Goal: Task Accomplishment & Management: Manage account settings

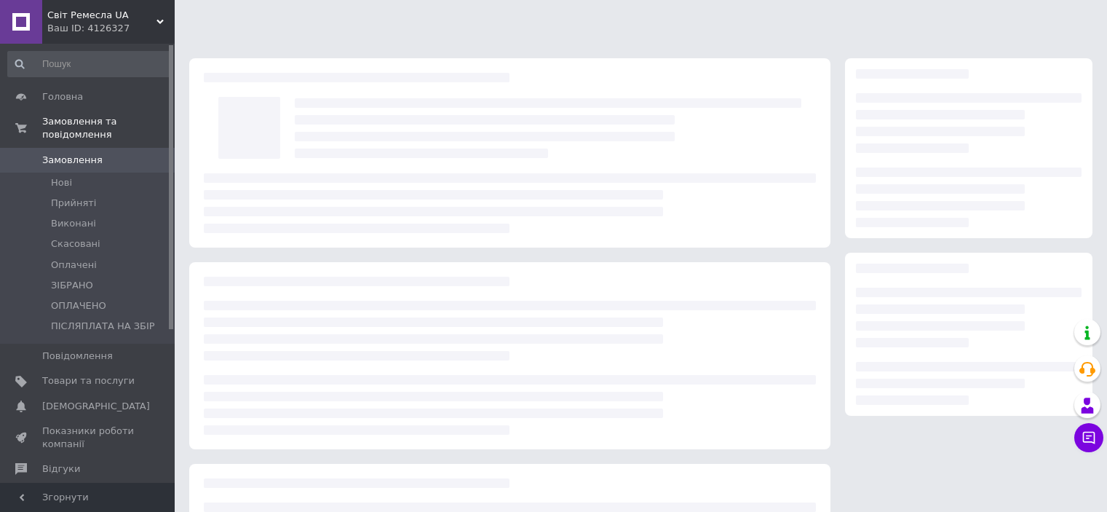
scroll to position [154, 0]
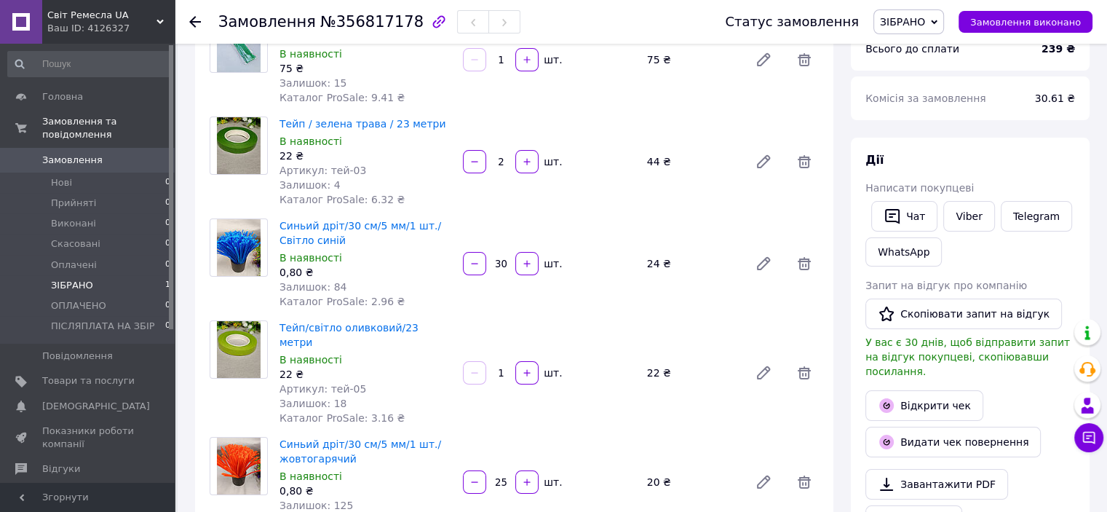
click at [143, 275] on li "ЗІБРАНО 1" at bounding box center [89, 285] width 179 height 20
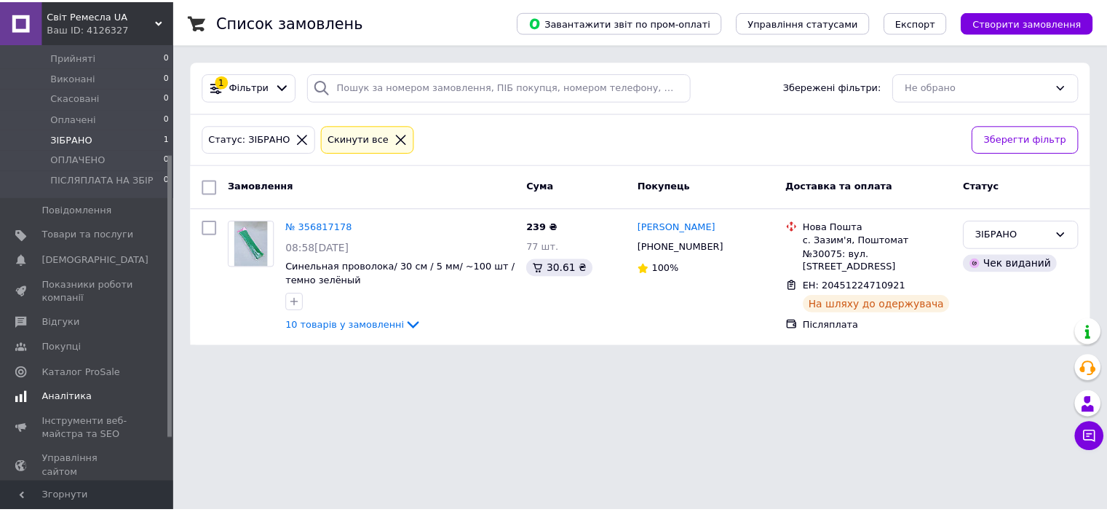
scroll to position [236, 0]
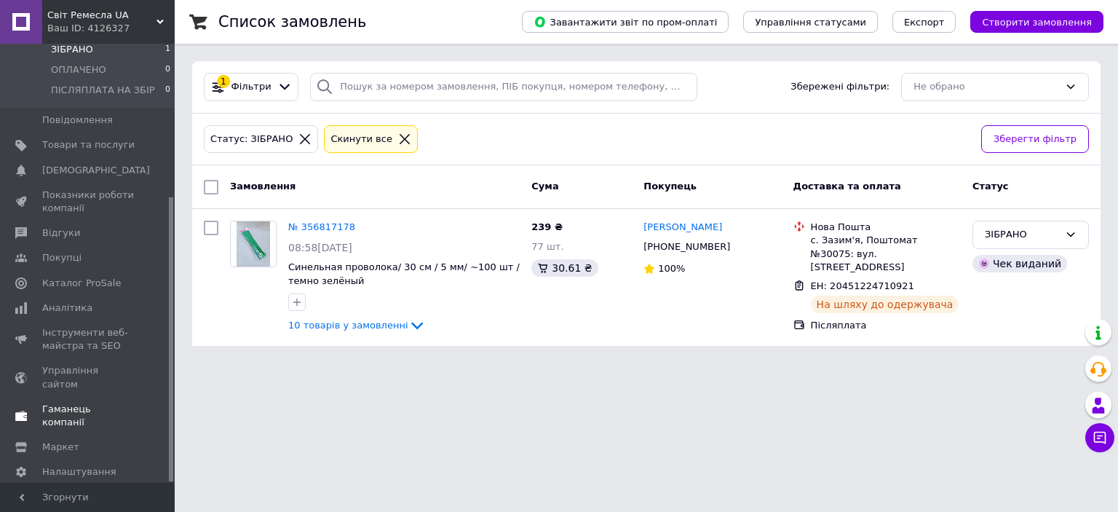
click at [73, 402] on span "Гаманець компанії" at bounding box center [88, 415] width 92 height 26
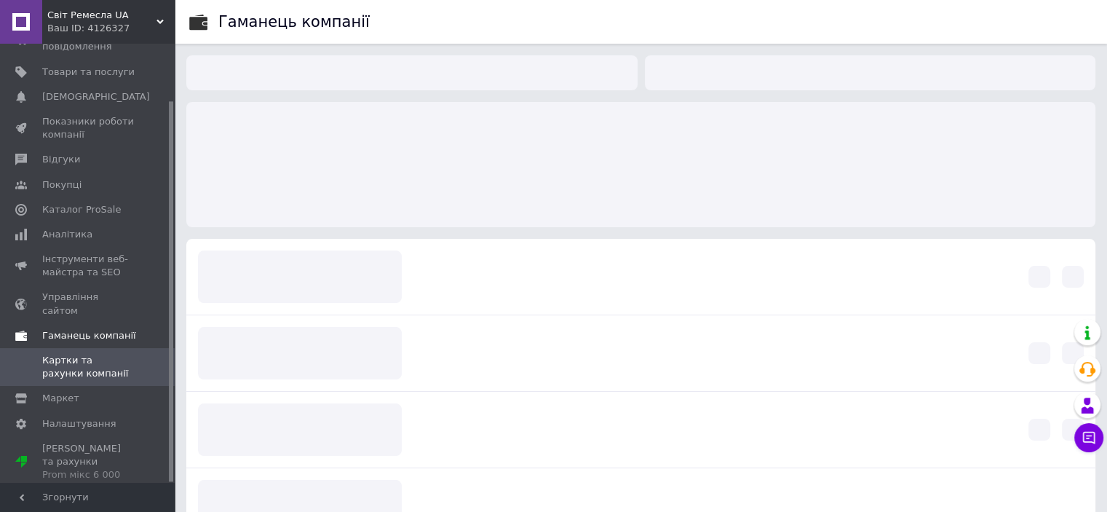
scroll to position [65, 0]
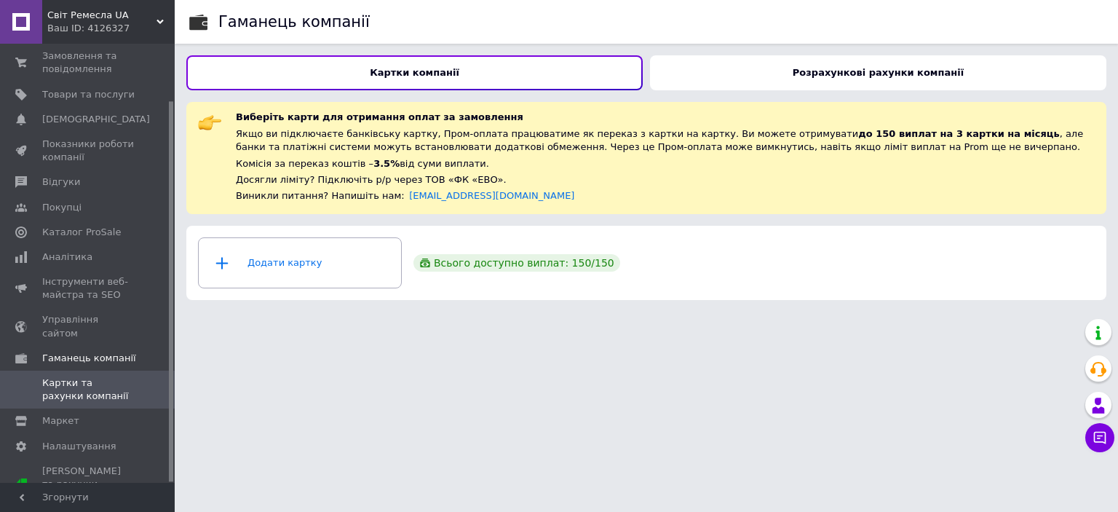
click at [909, 75] on b "Розрахункові рахунки компанії" at bounding box center [877, 72] width 171 height 11
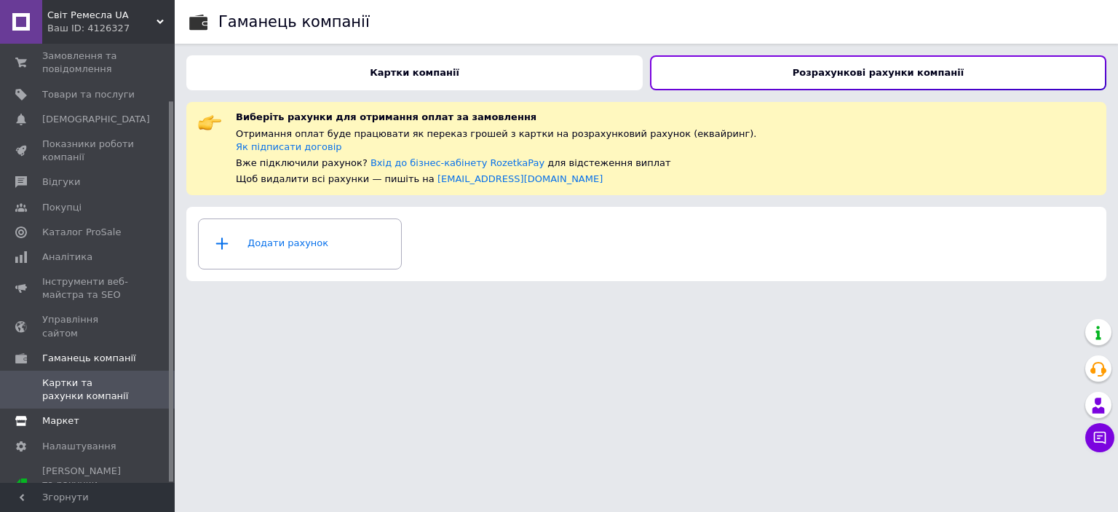
click at [62, 414] on span "Маркет" at bounding box center [60, 420] width 37 height 13
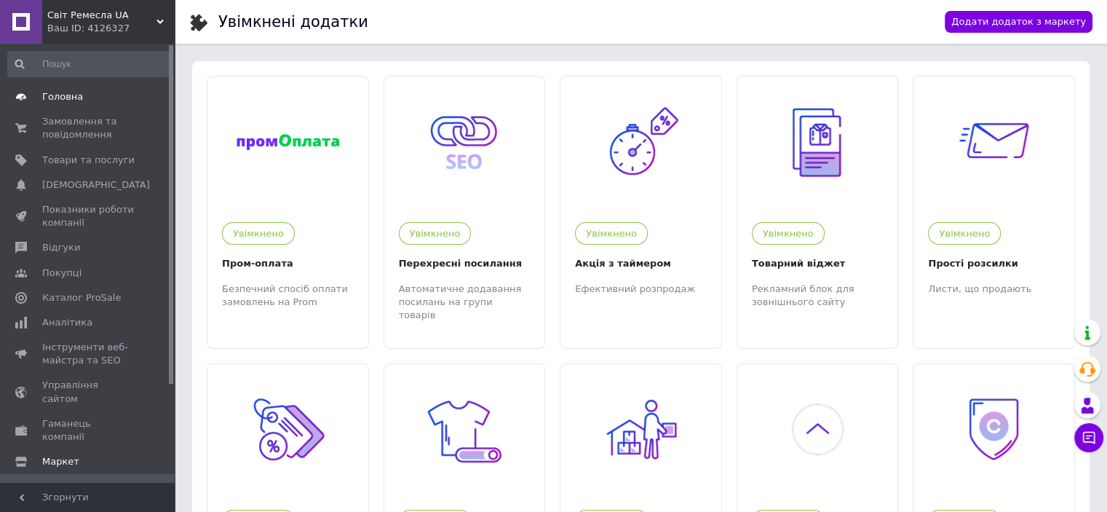
click at [72, 95] on span "Головна" at bounding box center [62, 96] width 41 height 13
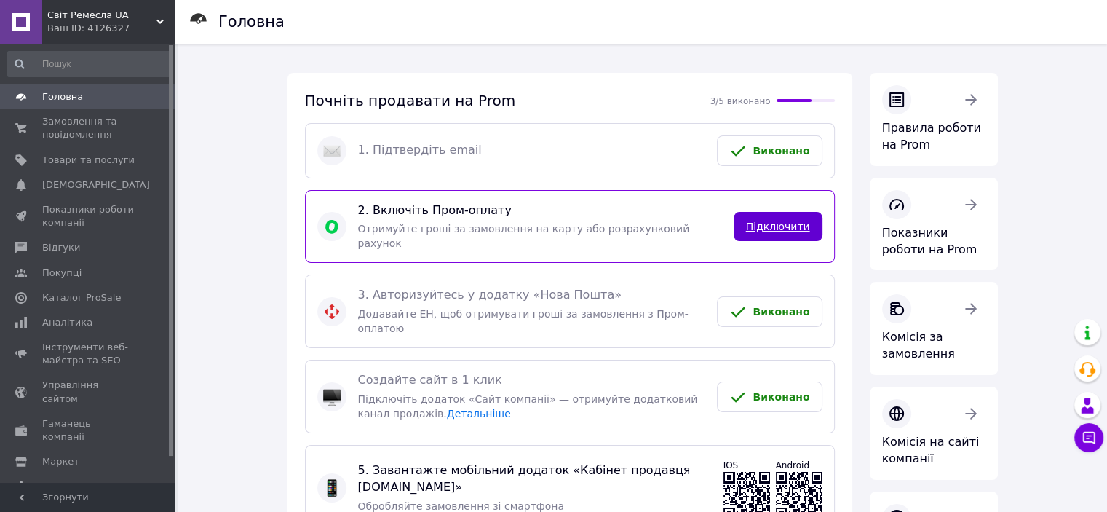
click at [768, 218] on link "Підключити" at bounding box center [777, 226] width 89 height 29
